Goal: Task Accomplishment & Management: Use online tool/utility

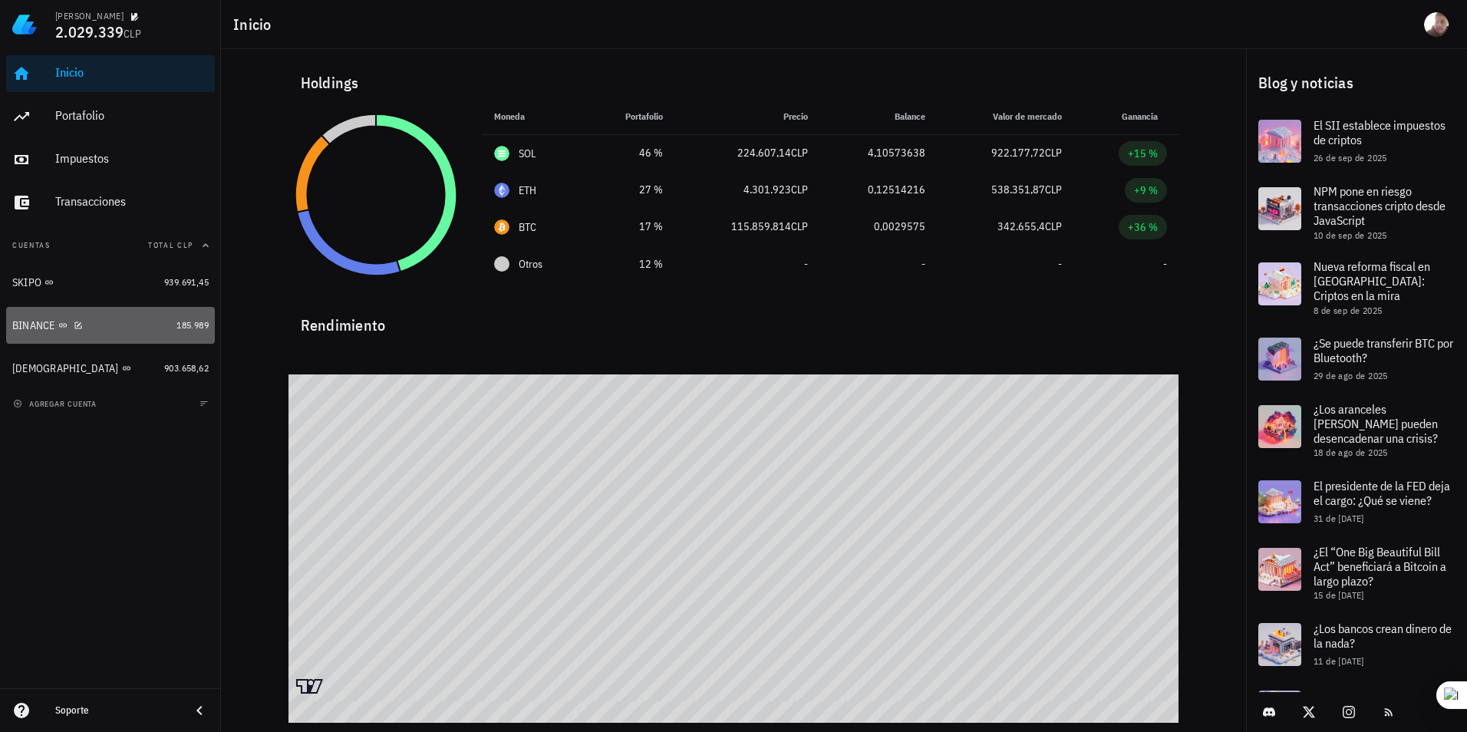
click at [89, 326] on div "BINANCE" at bounding box center [91, 326] width 158 height 15
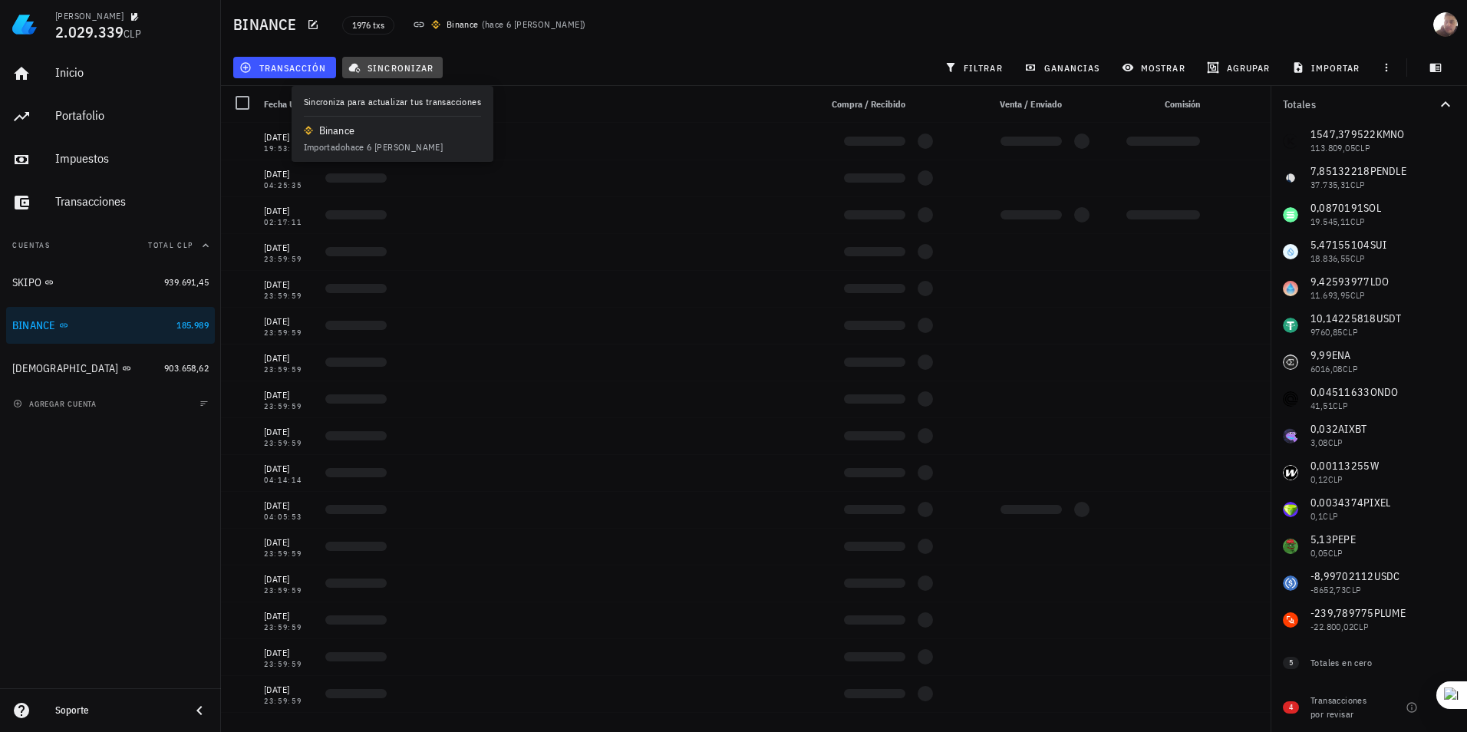
click at [371, 74] on button "sincronizar" at bounding box center [392, 67] width 101 height 21
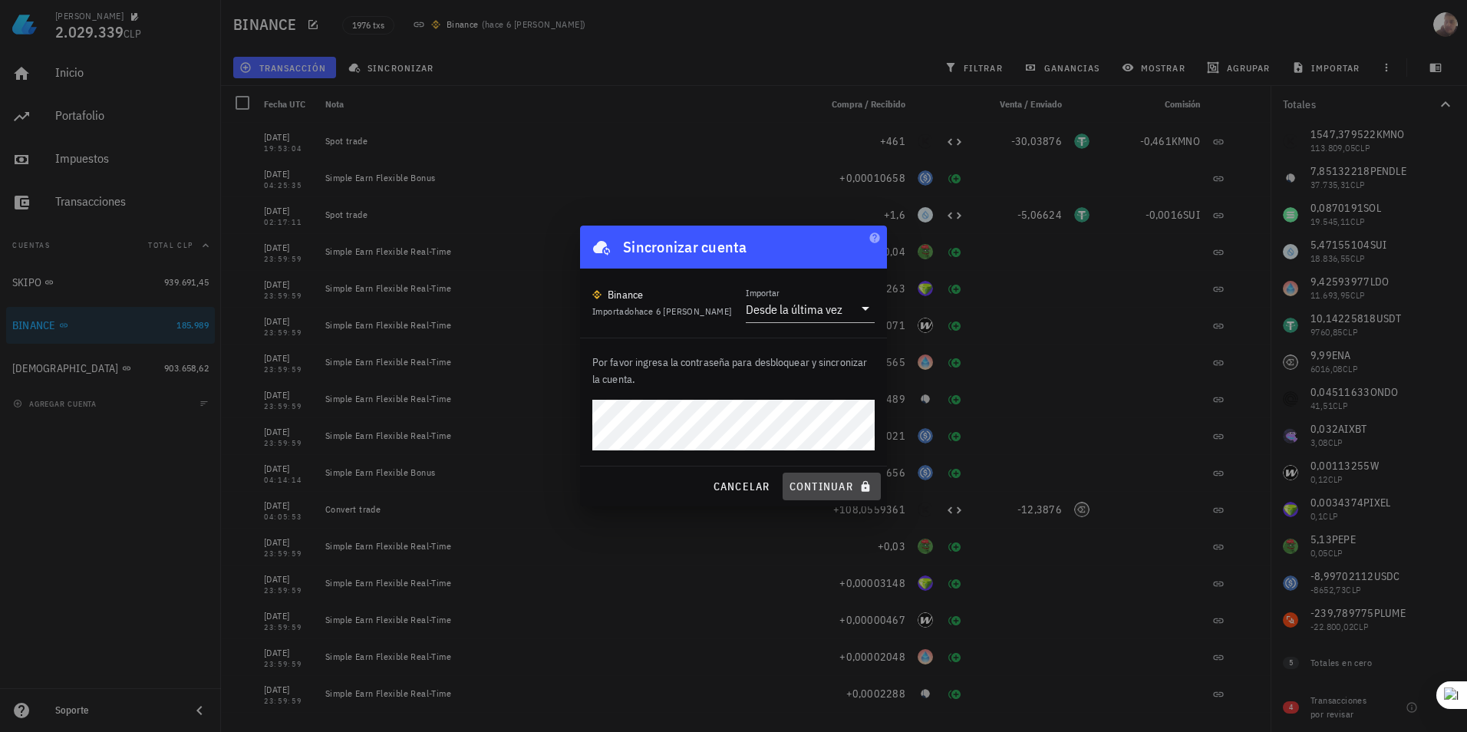
click at [847, 486] on span "continuar" at bounding box center [832, 487] width 86 height 14
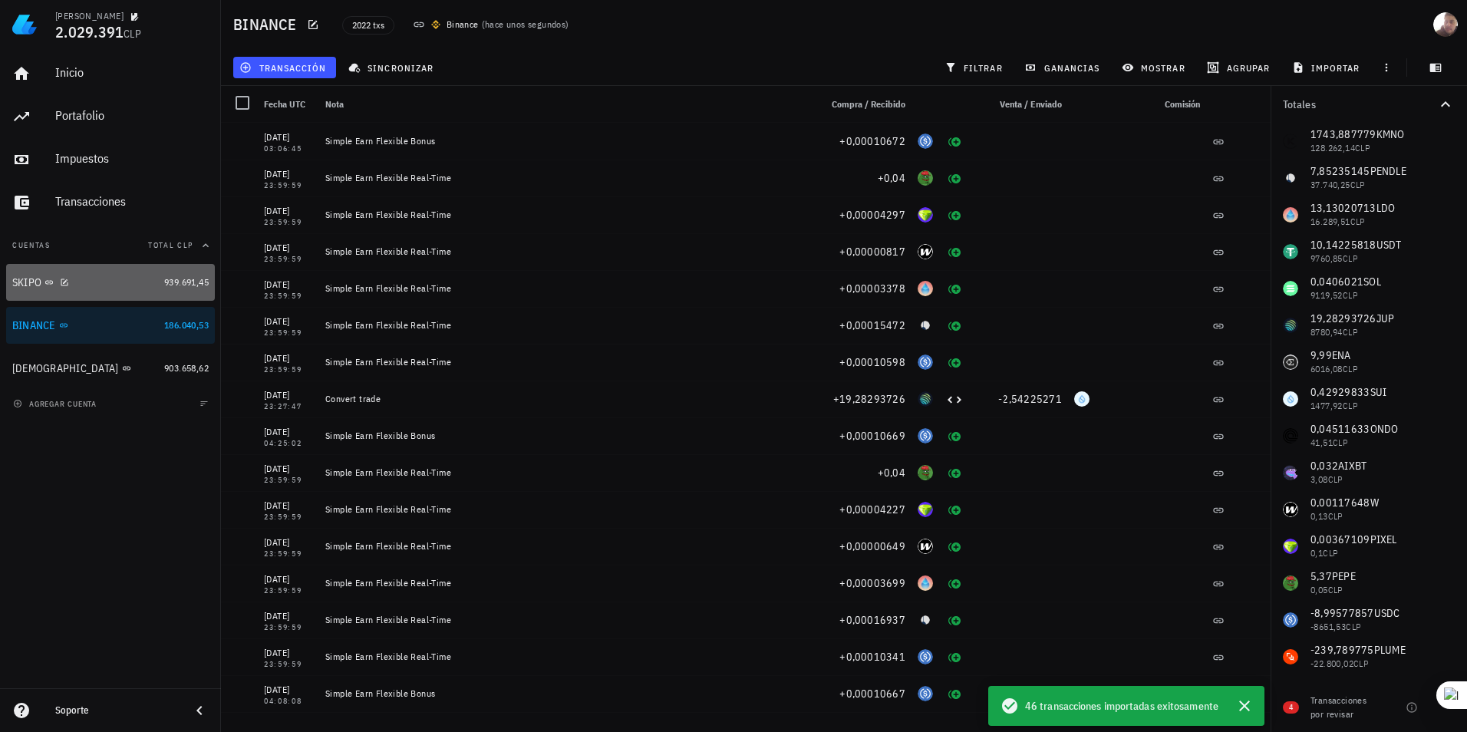
click at [134, 288] on div "SKIPO" at bounding box center [85, 283] width 146 height 15
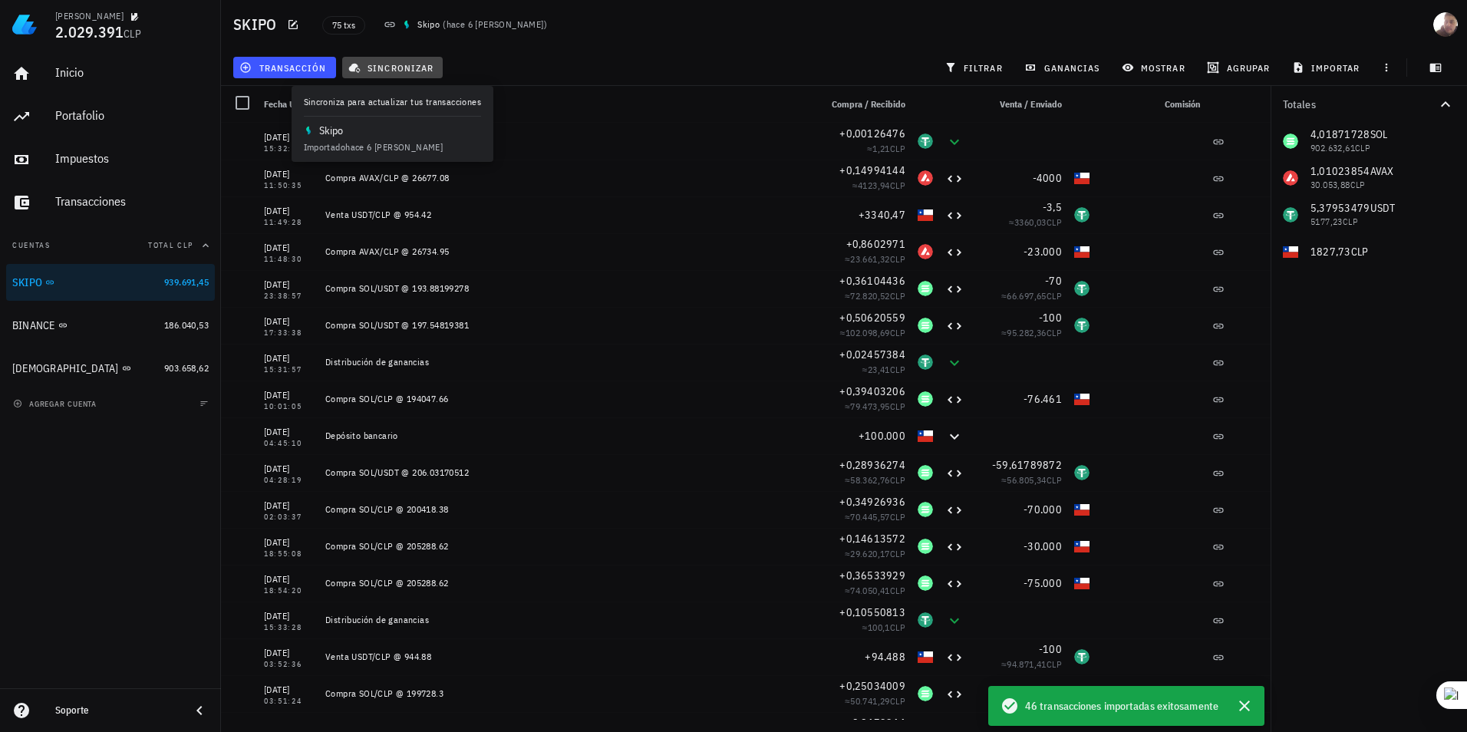
click at [374, 68] on span "sincronizar" at bounding box center [393, 67] width 82 height 12
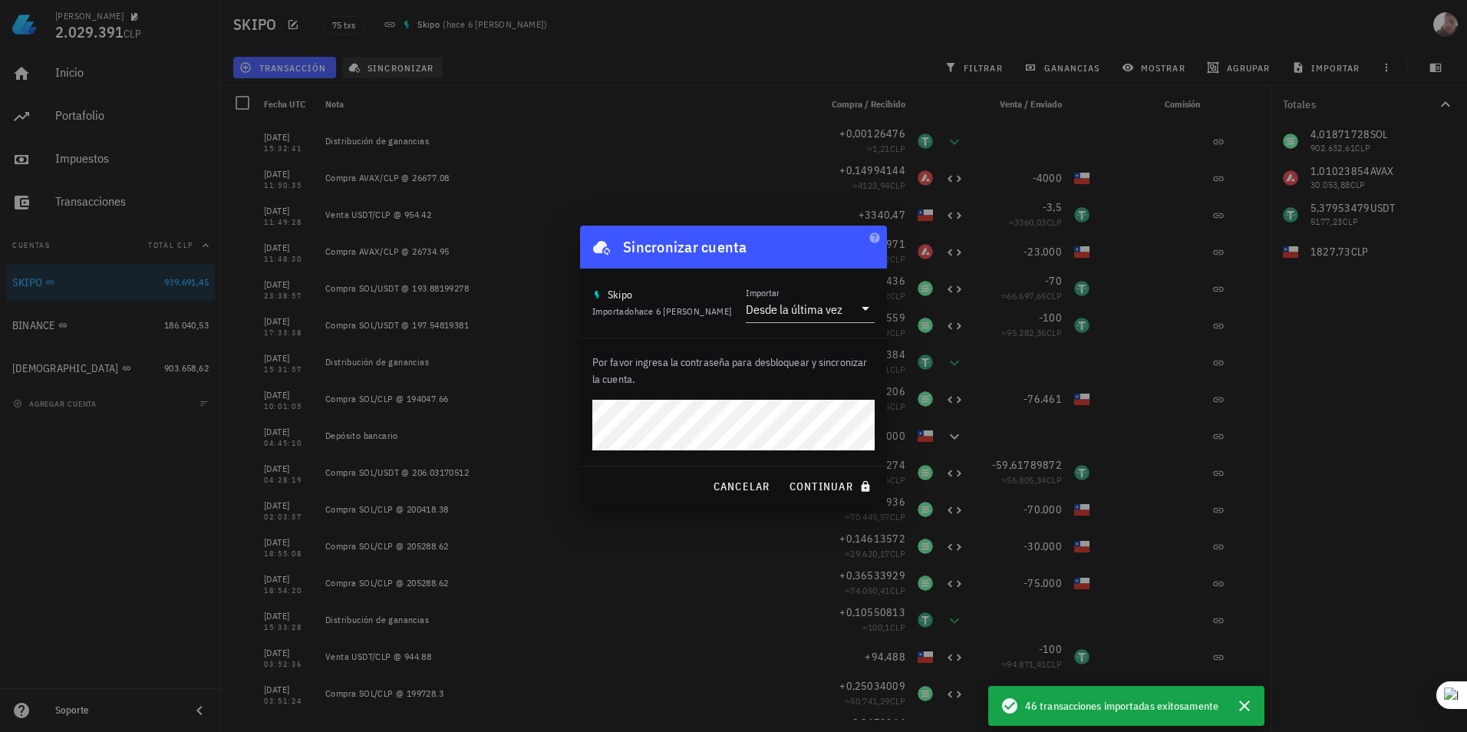
click at [374, 68] on div at bounding box center [733, 366] width 1467 height 732
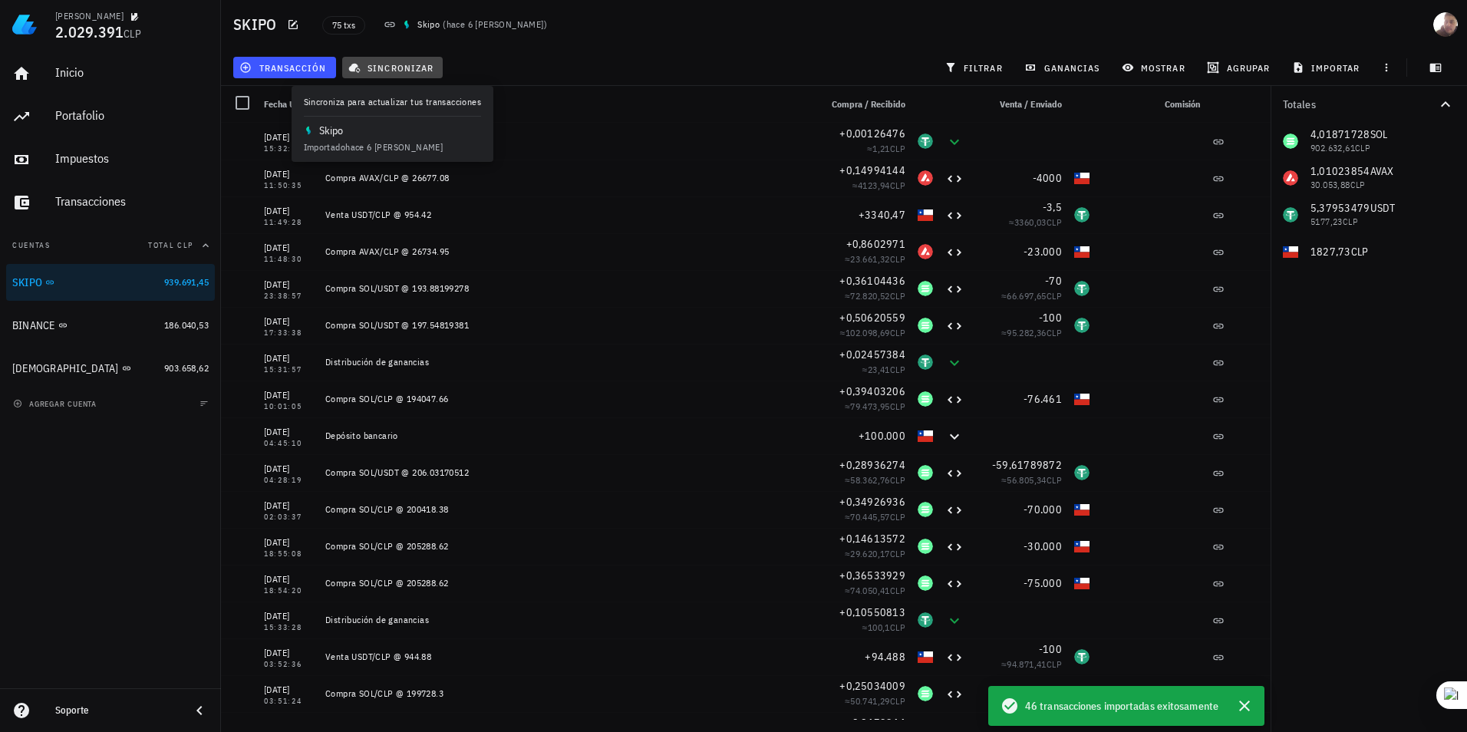
click at [414, 65] on span "sincronizar" at bounding box center [393, 67] width 82 height 12
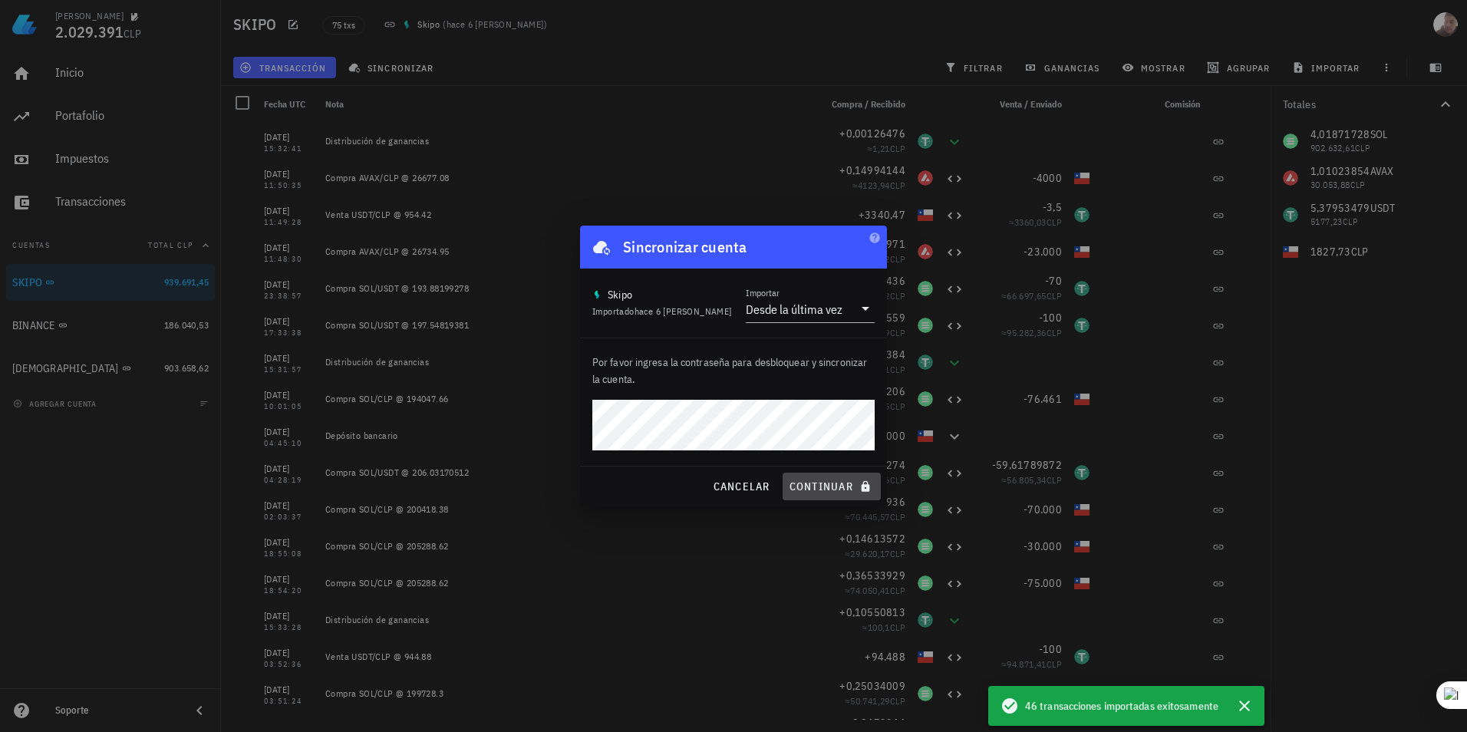
click at [830, 487] on span "continuar" at bounding box center [832, 487] width 86 height 14
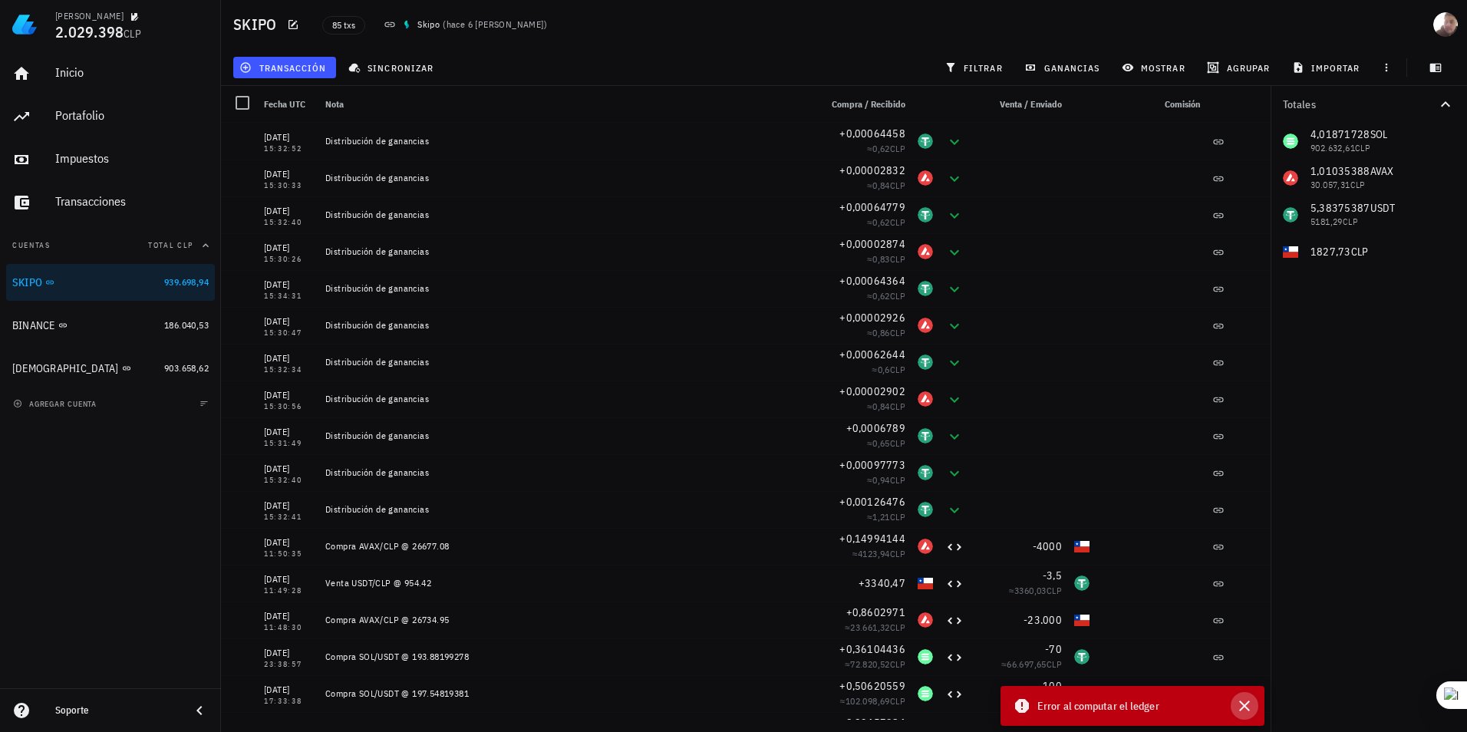
click at [1247, 698] on icon "button" at bounding box center [1245, 706] width 18 height 18
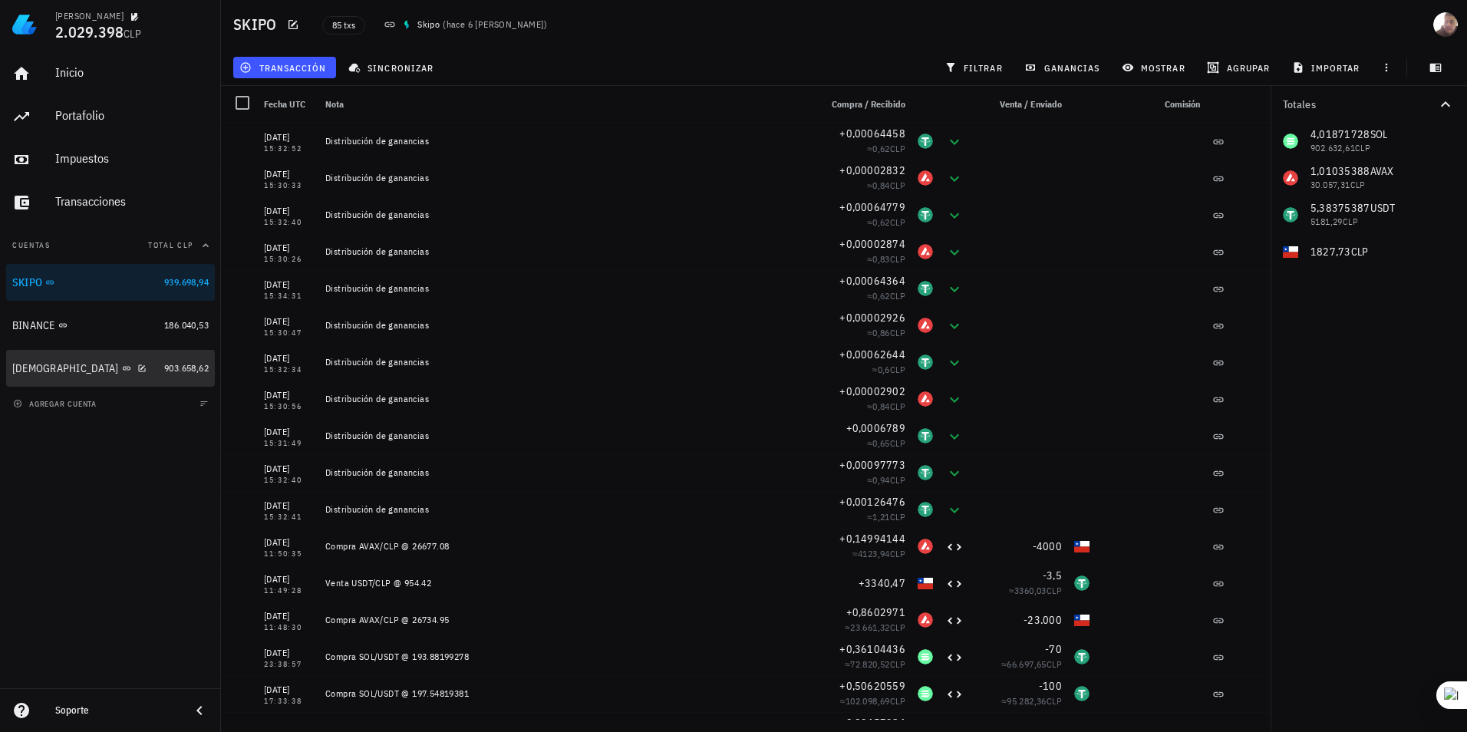
click at [125, 364] on div "[DEMOGRAPHIC_DATA]" at bounding box center [85, 368] width 146 height 15
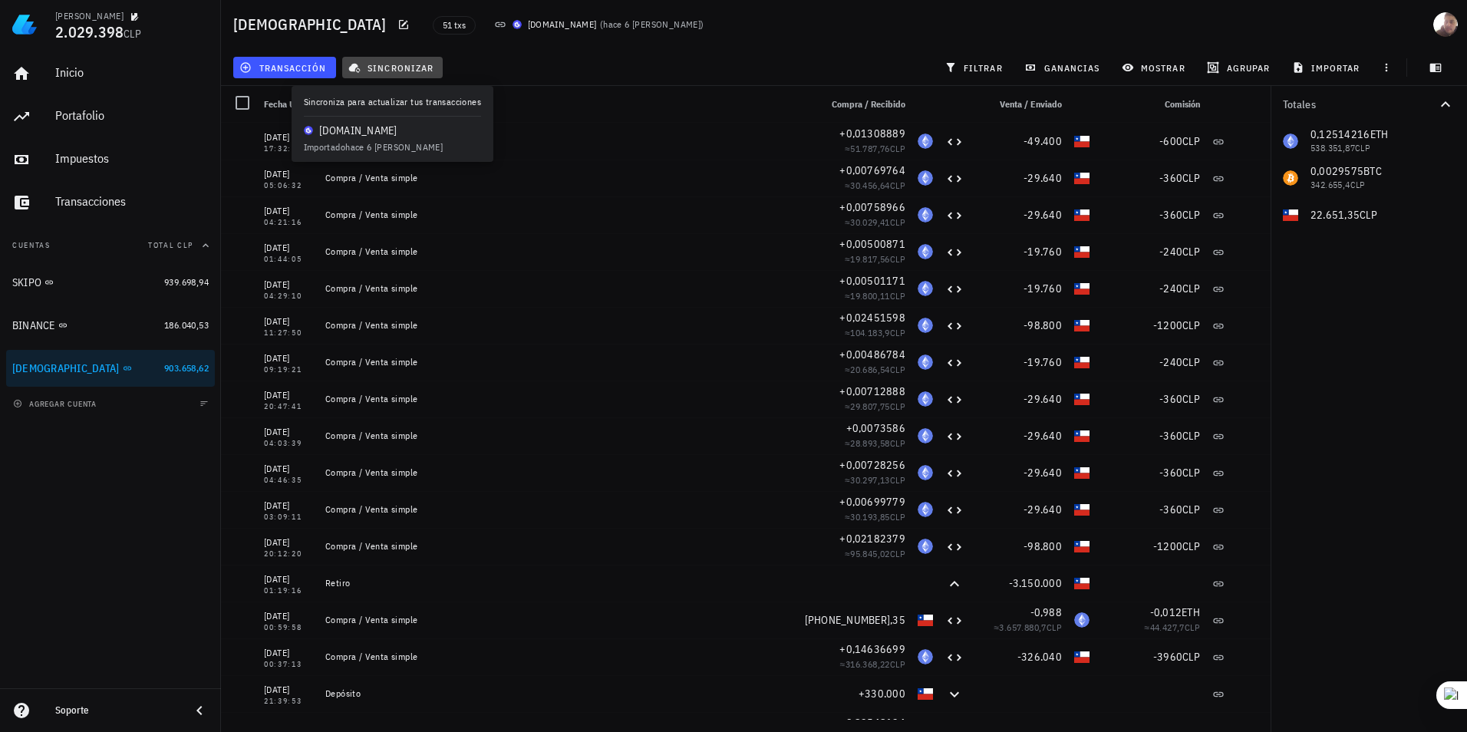
click at [391, 67] on span "sincronizar" at bounding box center [393, 67] width 82 height 12
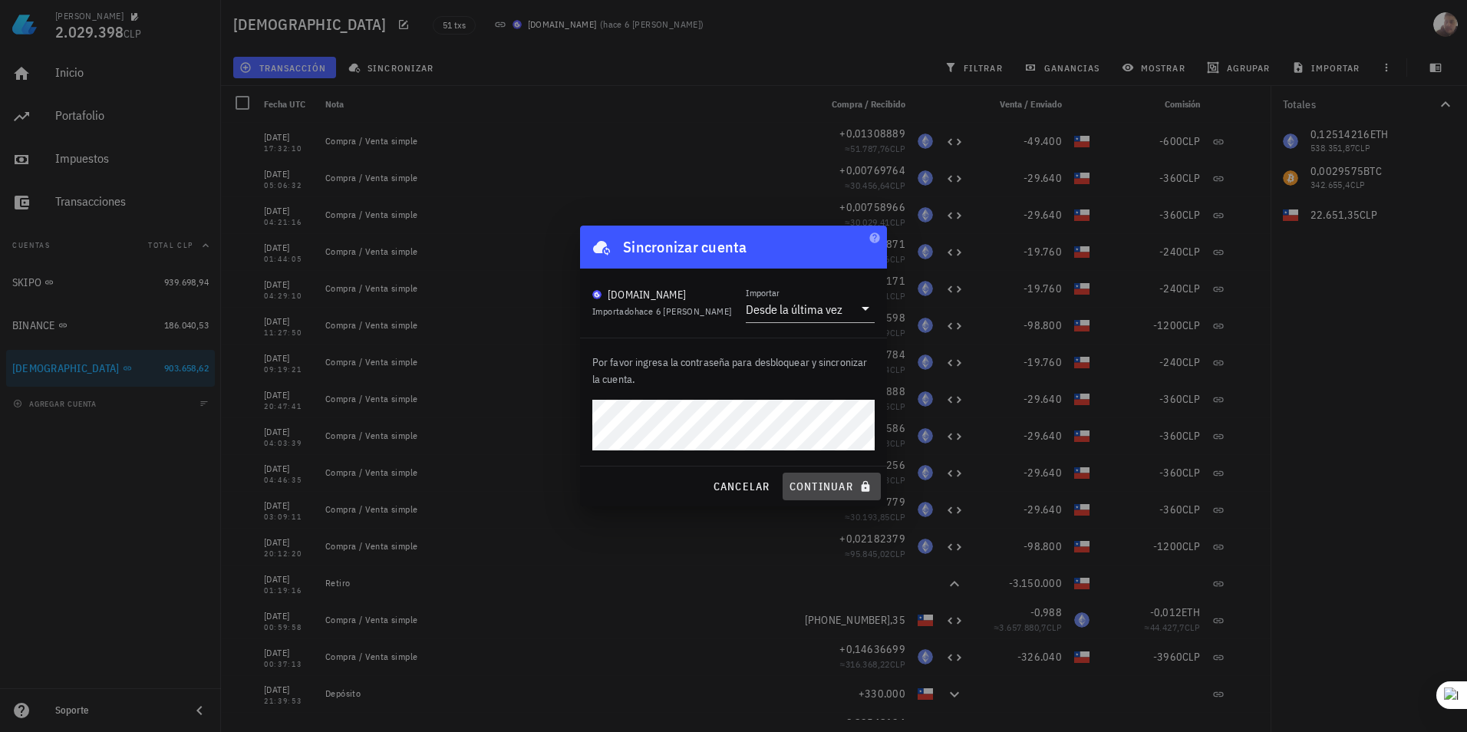
click at [820, 486] on span "continuar" at bounding box center [832, 487] width 86 height 14
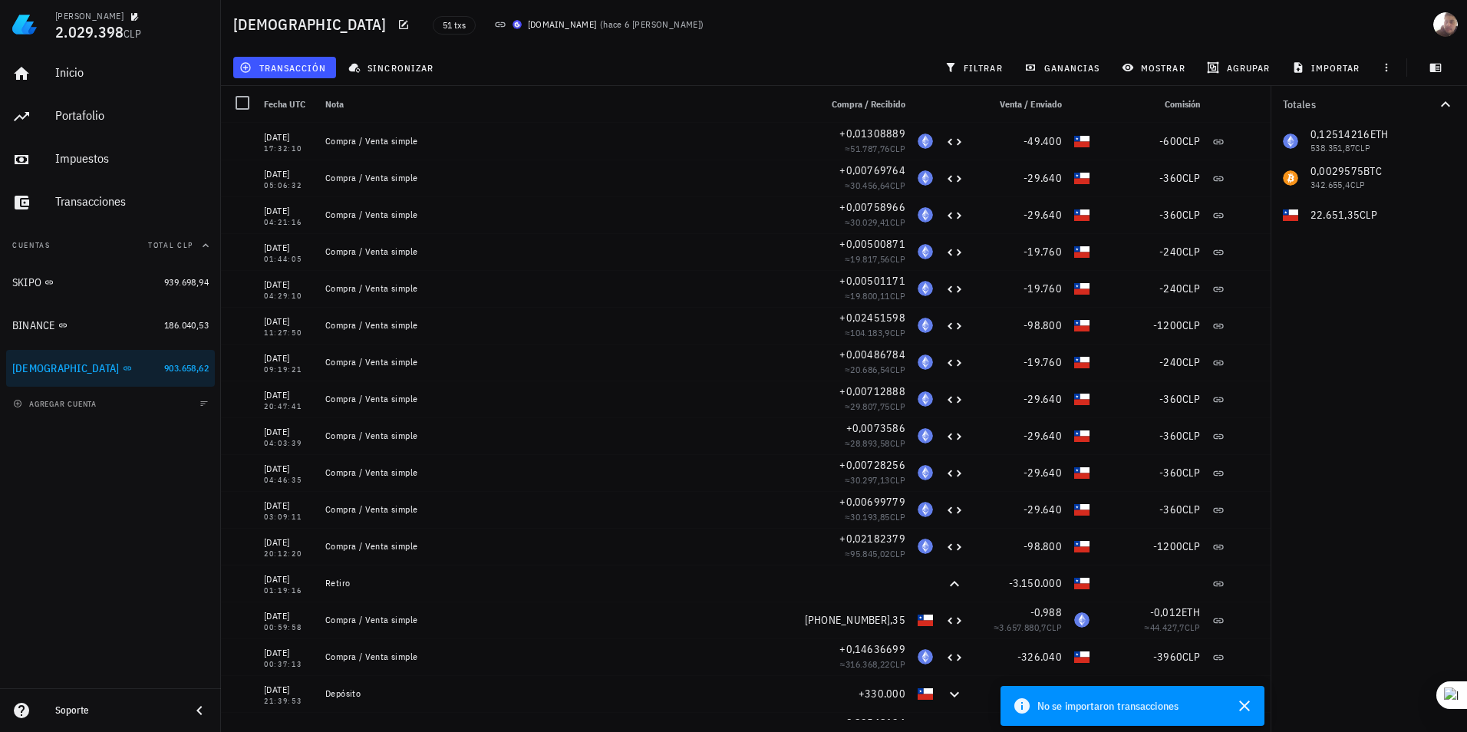
click at [157, 236] on button "Cuentas Total CLP" at bounding box center [110, 245] width 209 height 37
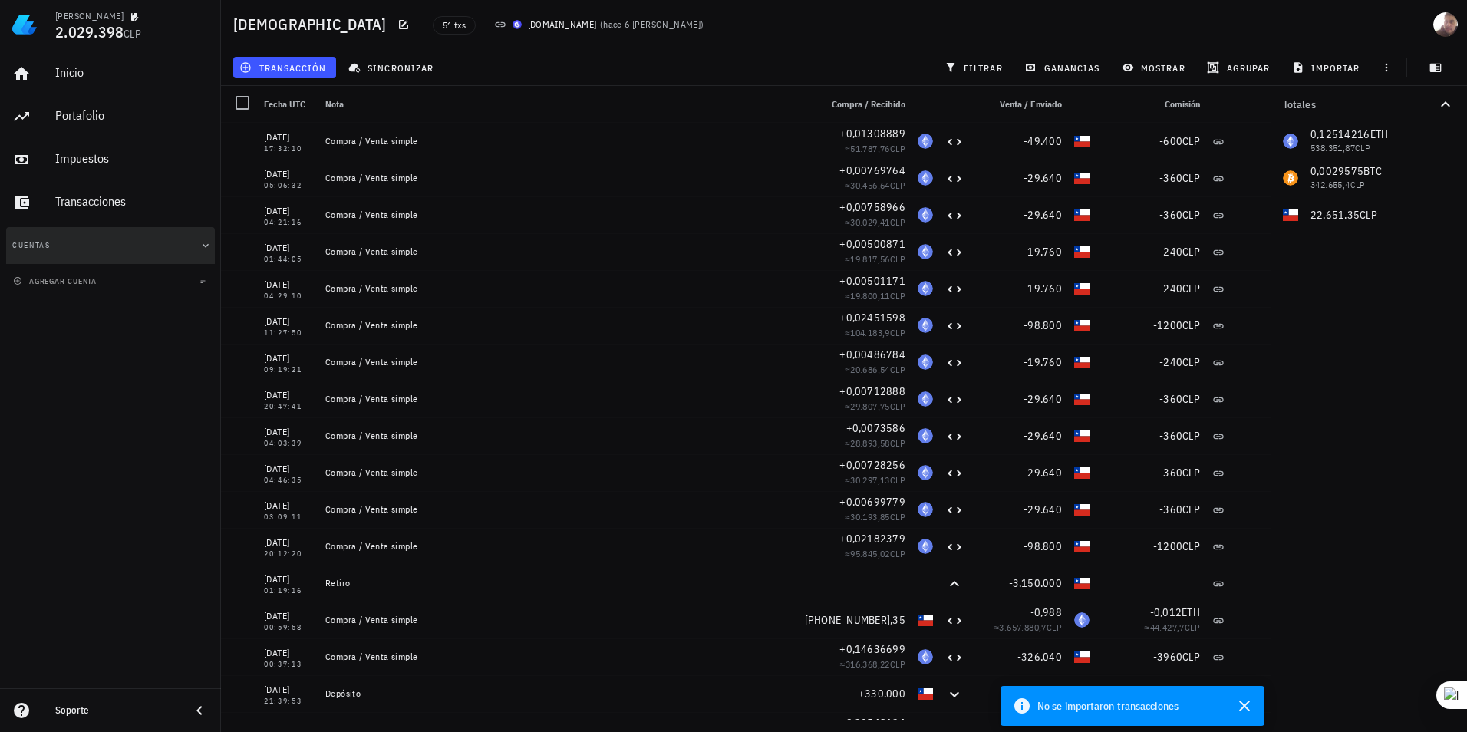
click at [157, 236] on button "Cuentas" at bounding box center [110, 245] width 209 height 37
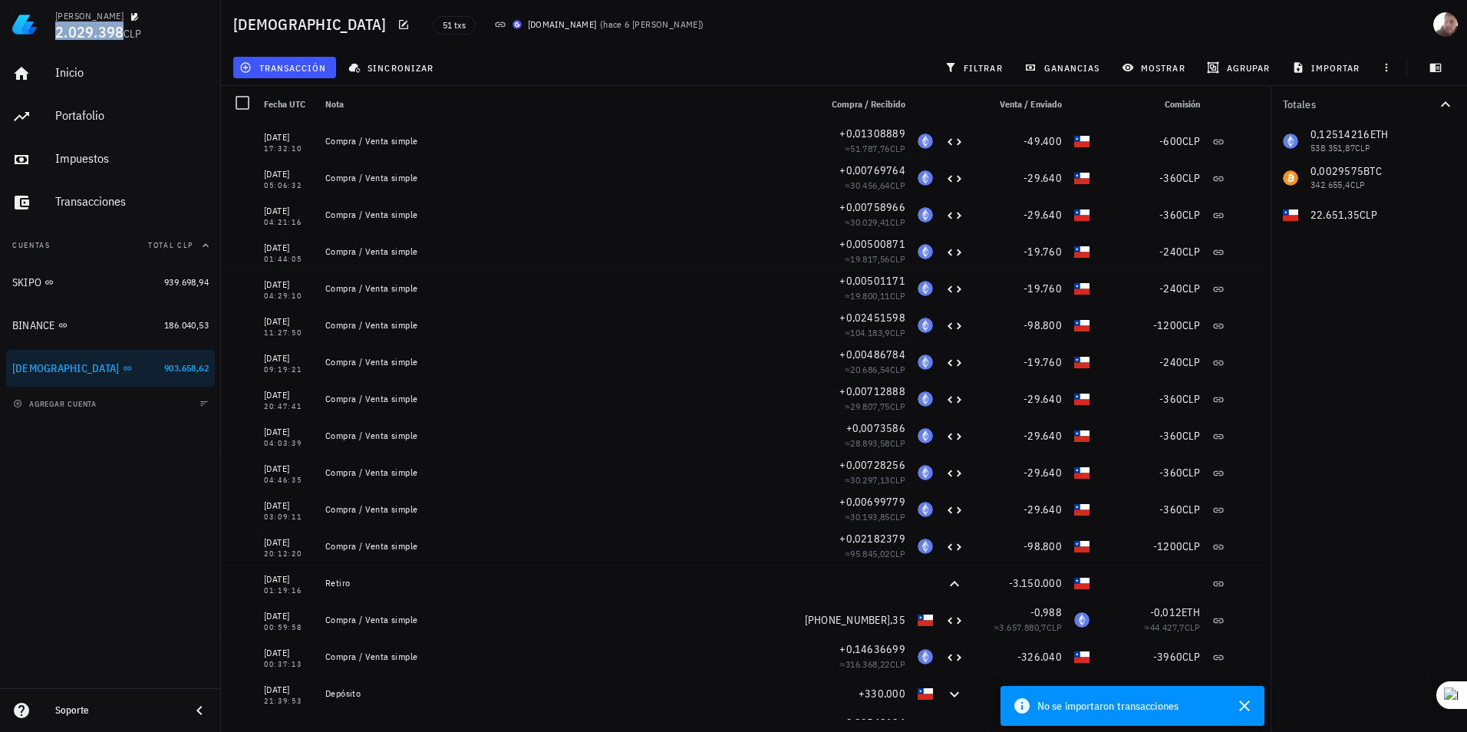
click at [61, 25] on span "2.029.398" at bounding box center [89, 31] width 68 height 21
drag, startPoint x: 61, startPoint y: 25, endPoint x: 48, endPoint y: 74, distance: 50.8
click at [48, 74] on link "Inicio" at bounding box center [110, 73] width 209 height 37
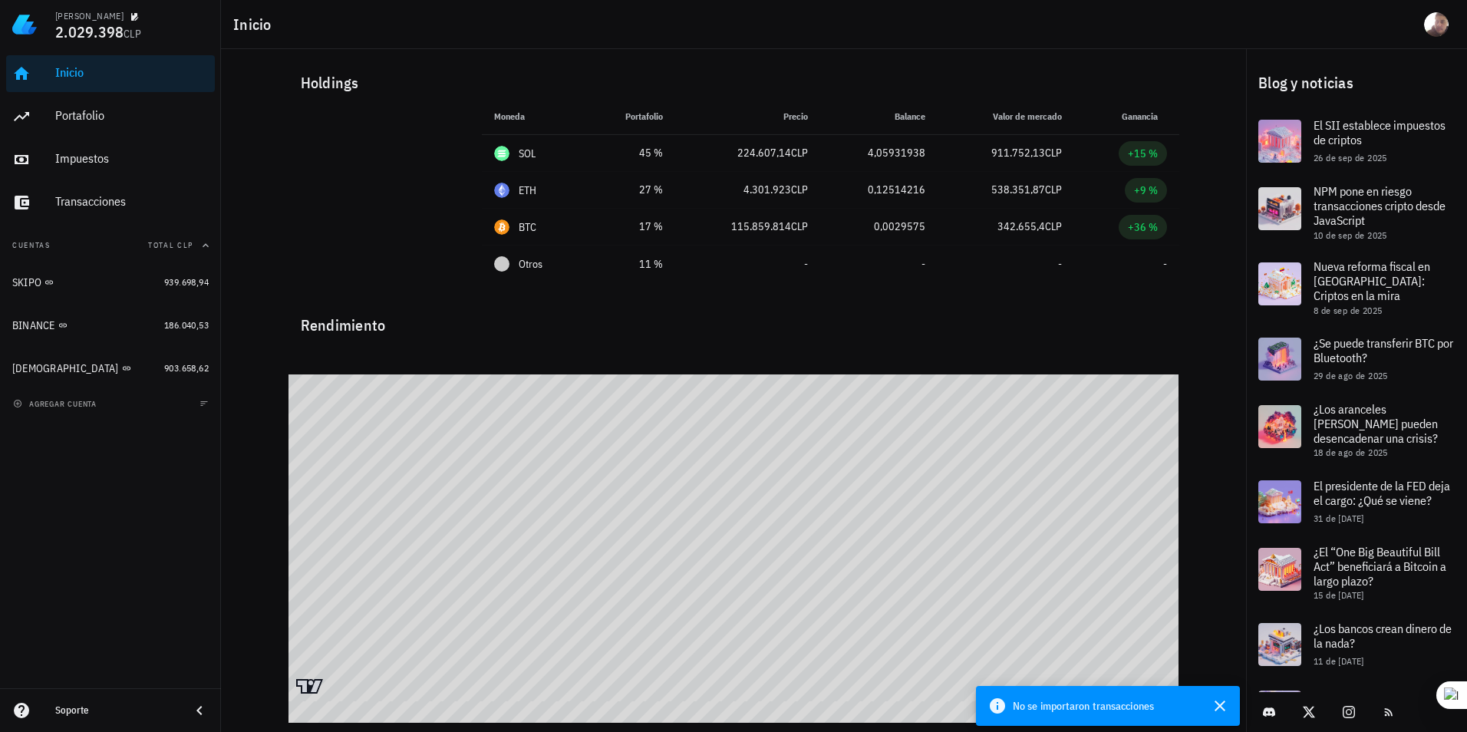
click at [177, 543] on div "Inicio [GEOGRAPHIC_DATA] Impuestos [GEOGRAPHIC_DATA] Cuentas Total CLP SKIPO 93…" at bounding box center [110, 368] width 221 height 639
click at [121, 139] on div "Inicio [GEOGRAPHIC_DATA] Impuestos [GEOGRAPHIC_DATA]" at bounding box center [110, 138] width 209 height 178
click at [124, 114] on div "Portafolio" at bounding box center [131, 115] width 153 height 15
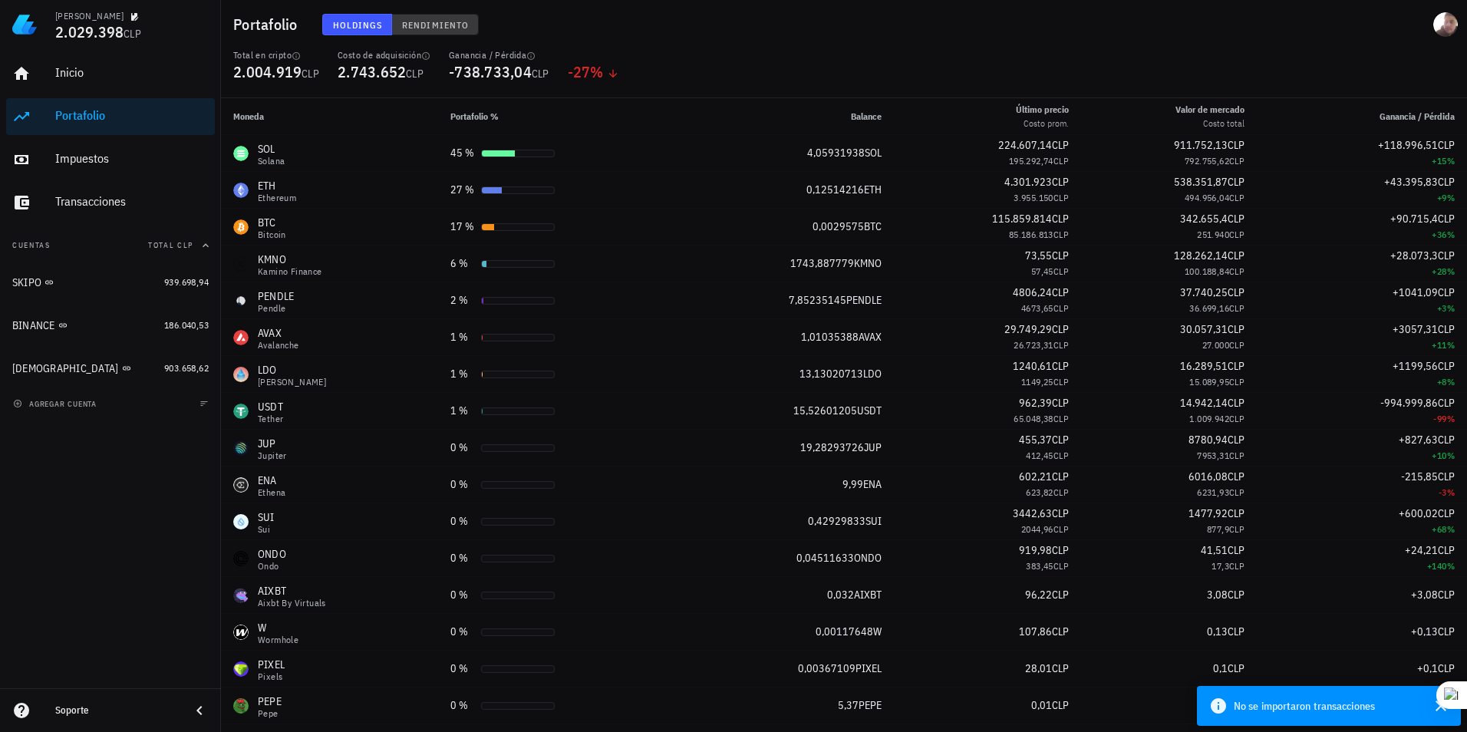
click at [413, 25] on span "Rendimiento" at bounding box center [435, 25] width 68 height 12
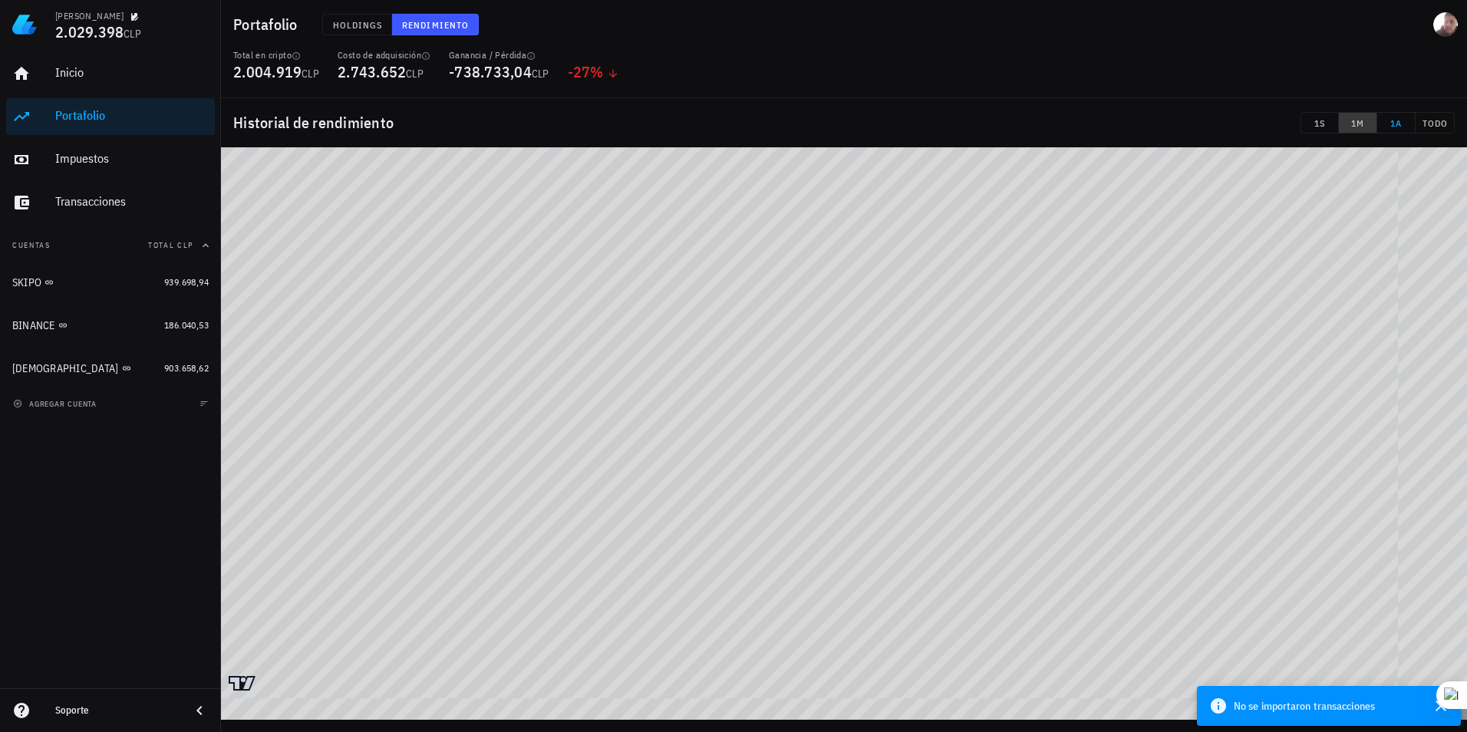
click at [1355, 124] on span "1M" at bounding box center [1357, 123] width 25 height 12
click at [1323, 120] on span "1S" at bounding box center [1320, 123] width 25 height 12
click at [1361, 126] on span "1M" at bounding box center [1357, 123] width 25 height 12
click at [1388, 128] on span "1A" at bounding box center [1396, 123] width 25 height 12
